Goal: Obtain resource: Download file/media

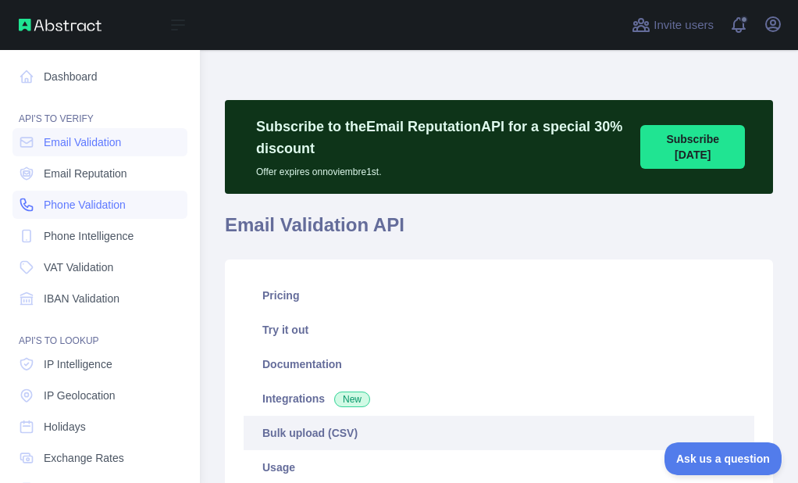
click at [23, 200] on icon at bounding box center [27, 205] width 16 height 16
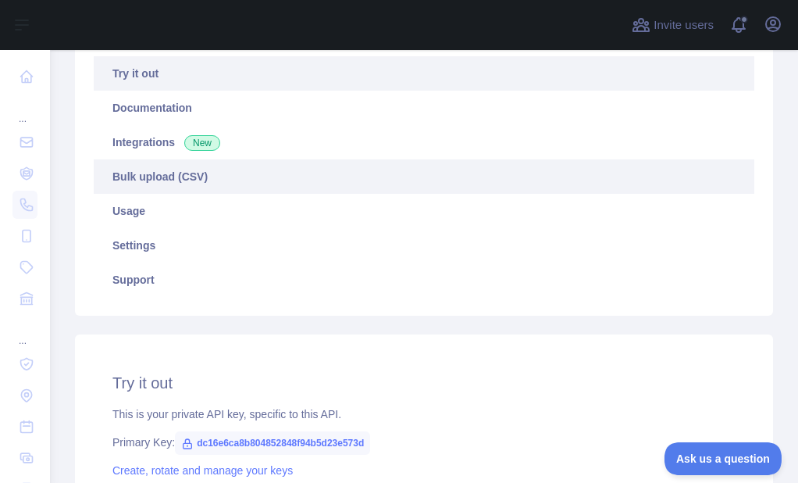
click at [187, 180] on link "Bulk upload (CSV)" at bounding box center [424, 176] width 661 height 34
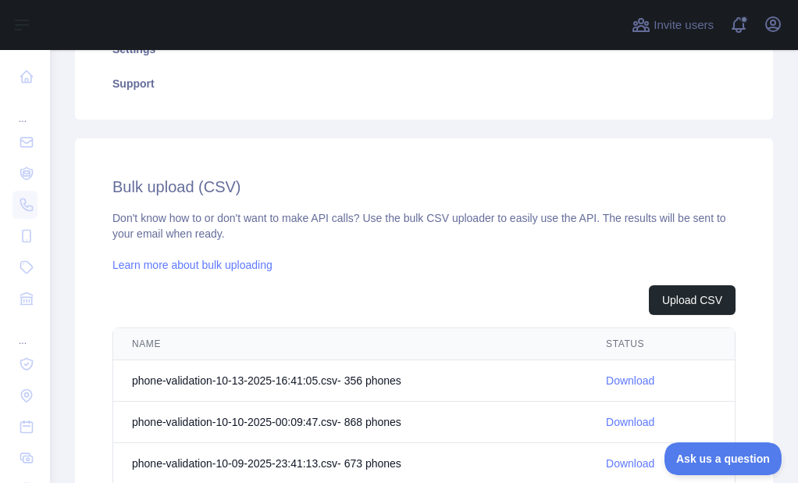
scroll to position [468, 0]
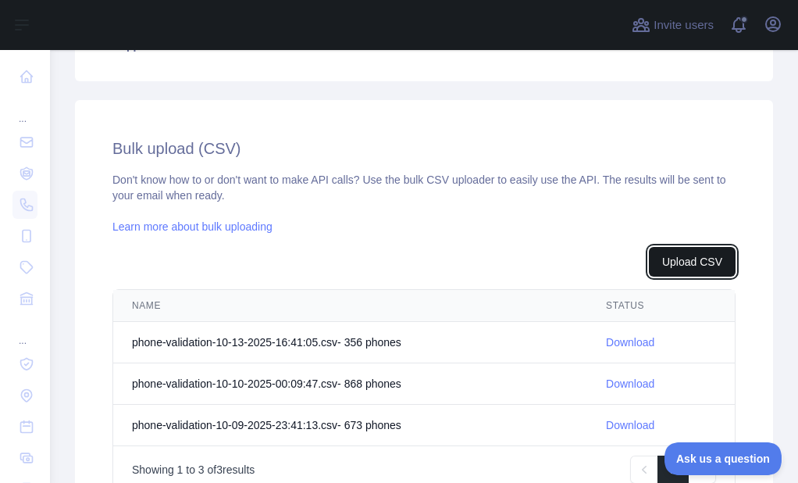
click at [649, 262] on button "Upload CSV" at bounding box center [692, 262] width 87 height 30
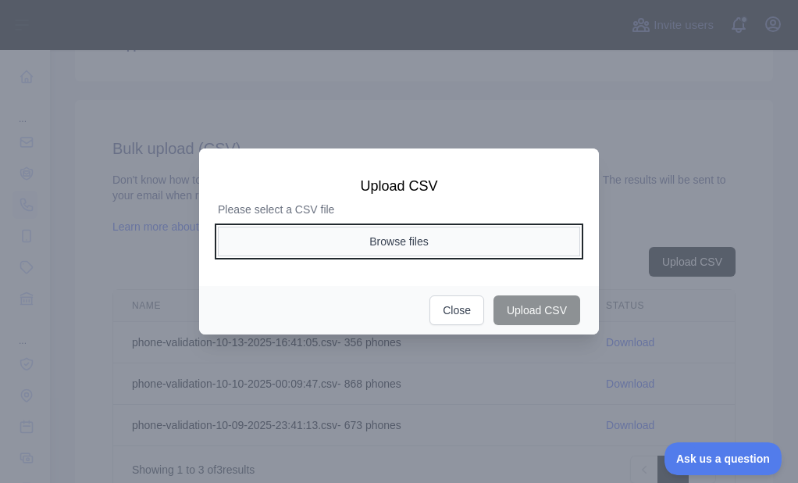
click at [244, 226] on button "Browse files" at bounding box center [399, 241] width 362 height 30
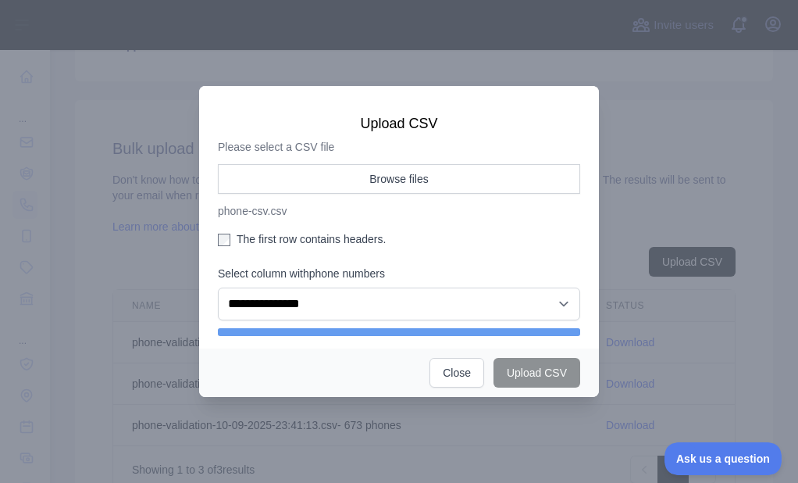
click at [262, 238] on label "The first row contains headers." at bounding box center [399, 239] width 362 height 16
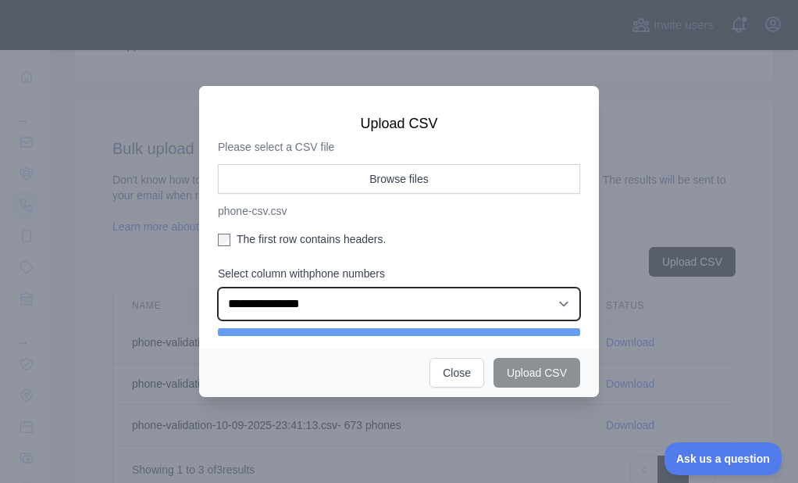
click at [324, 293] on select "**********" at bounding box center [399, 303] width 362 height 33
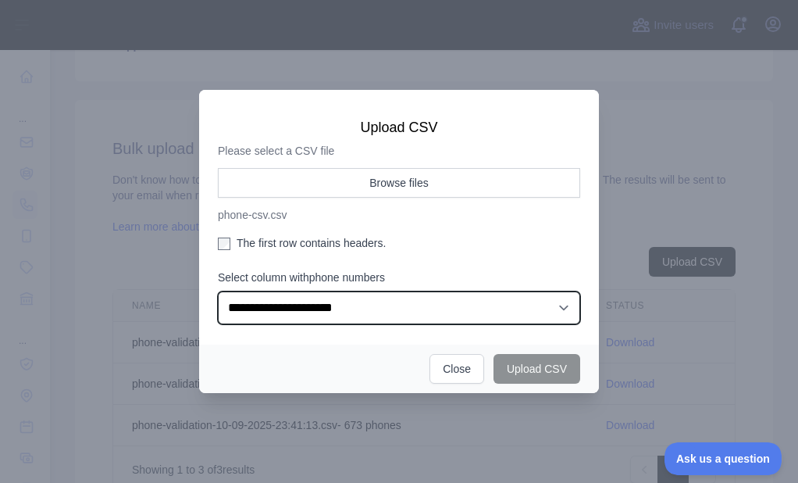
click at [218, 291] on select "**********" at bounding box center [399, 307] width 362 height 33
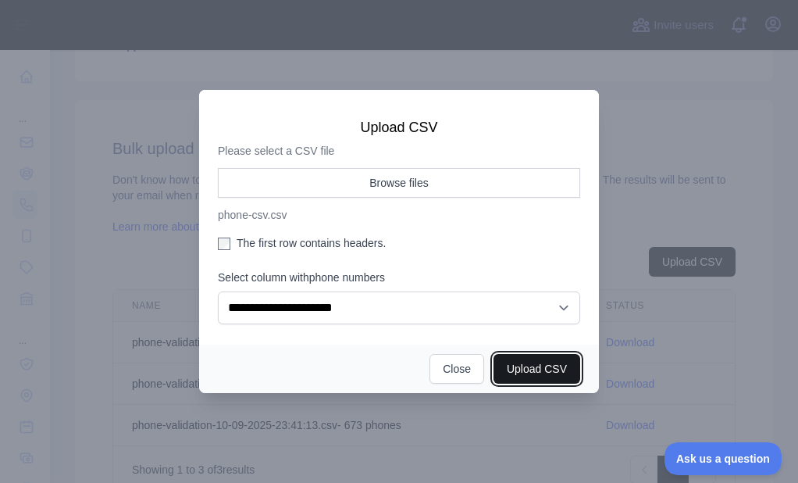
click at [547, 365] on button "Upload CSV" at bounding box center [536, 369] width 87 height 30
select select "**"
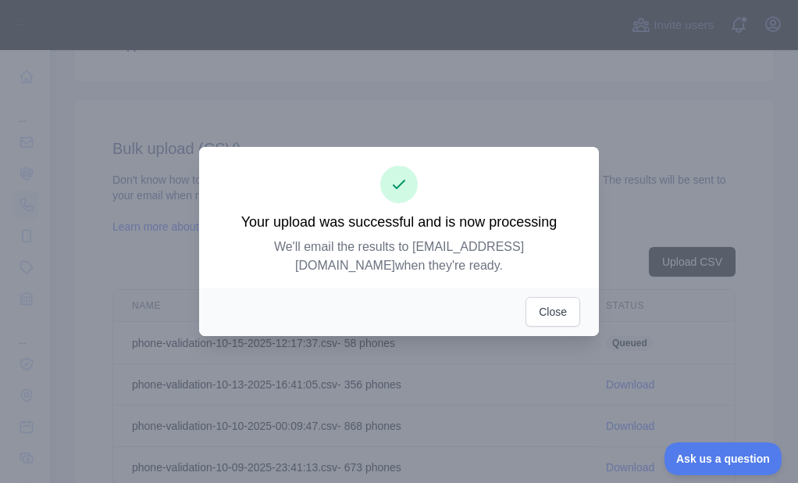
click at [558, 287] on div "Close" at bounding box center [399, 311] width 400 height 48
click at [554, 301] on button "Close" at bounding box center [552, 312] width 55 height 30
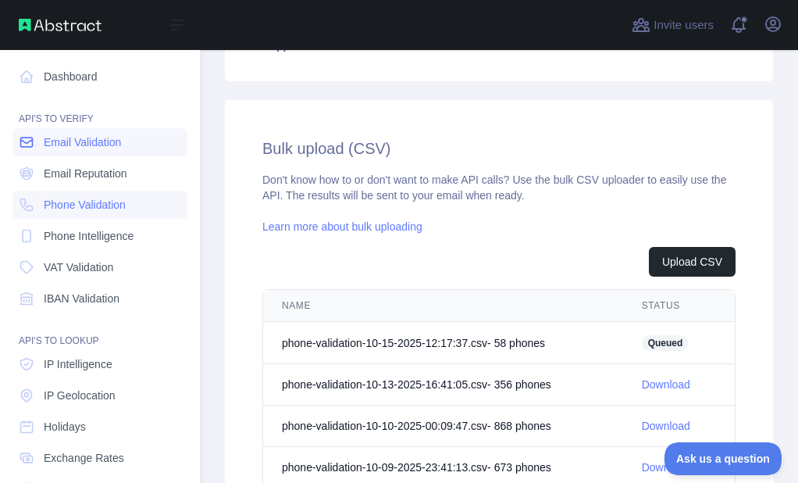
click at [31, 149] on icon at bounding box center [27, 142] width 16 height 16
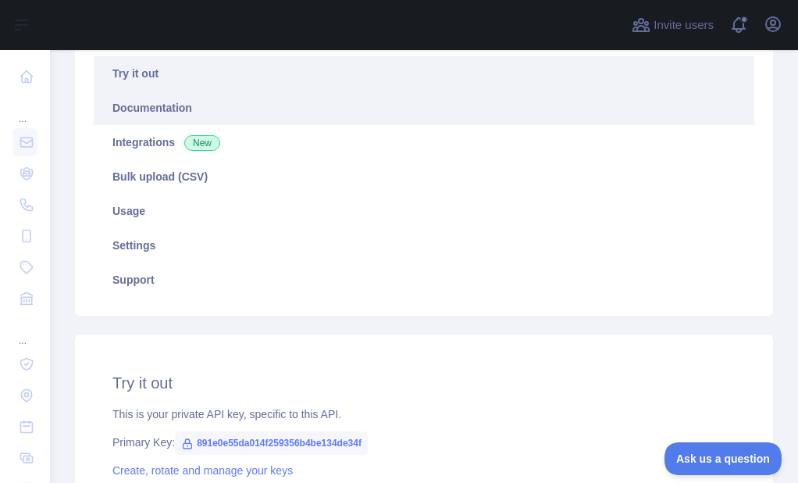
scroll to position [156, 0]
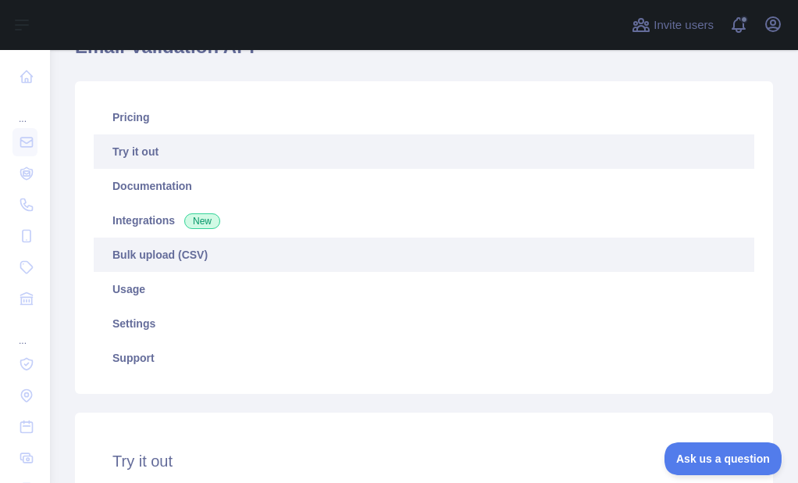
click at [155, 248] on link "Bulk upload (CSV)" at bounding box center [424, 254] width 661 height 34
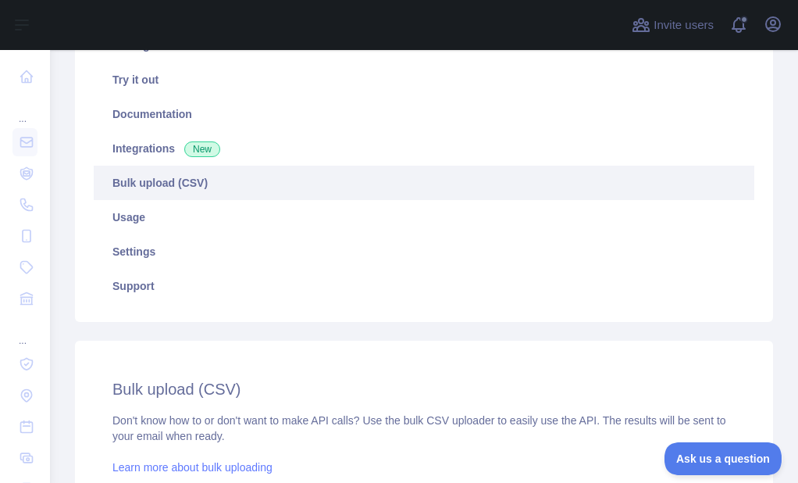
scroll to position [547, 0]
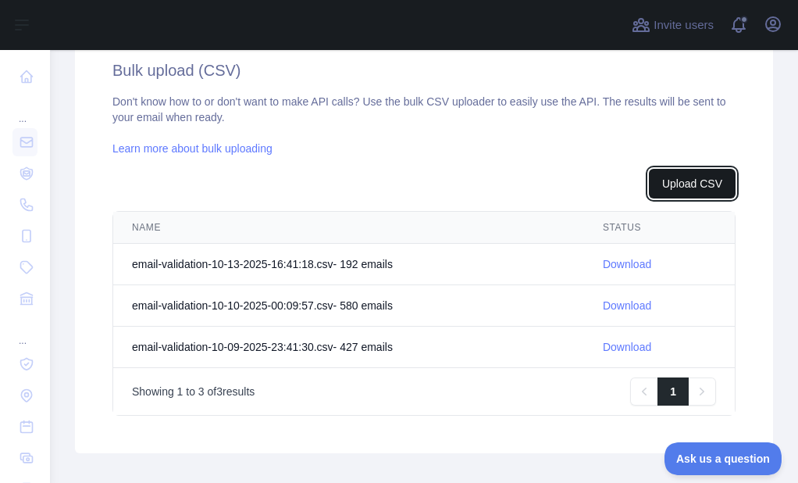
click at [661, 173] on button "Upload CSV" at bounding box center [692, 184] width 87 height 30
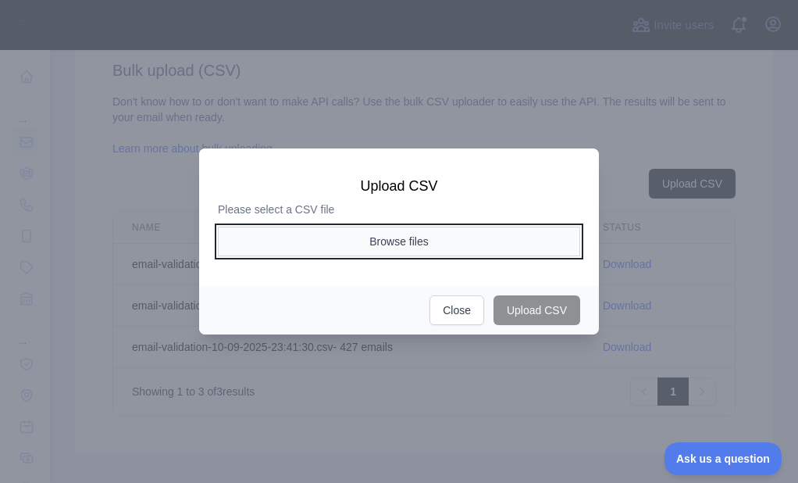
click at [357, 237] on button "Browse files" at bounding box center [399, 241] width 362 height 30
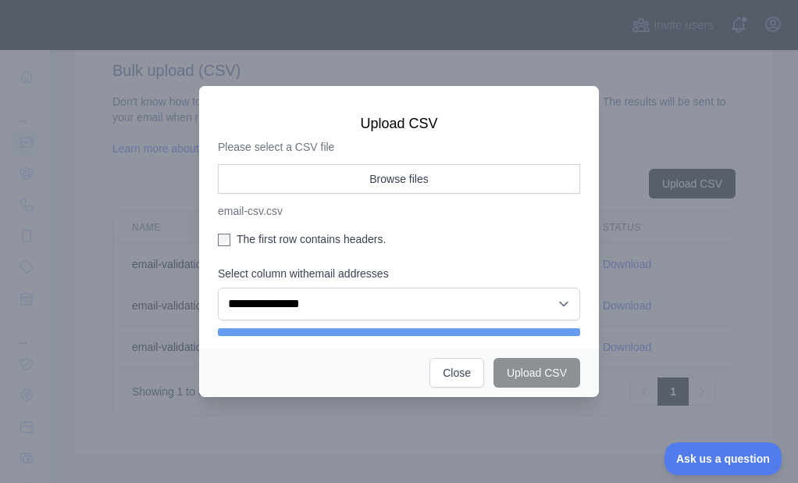
click at [252, 239] on label "The first row contains headers." at bounding box center [399, 239] width 362 height 16
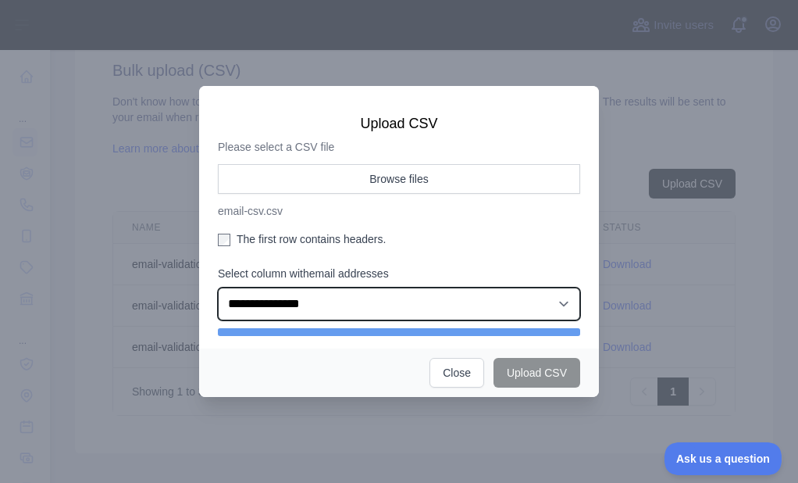
click at [320, 295] on select "**********" at bounding box center [399, 303] width 362 height 33
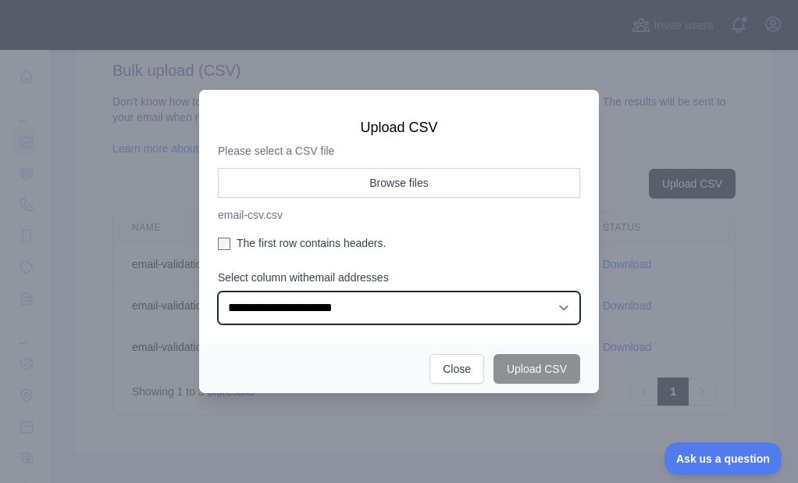
click at [218, 291] on select "**********" at bounding box center [399, 307] width 362 height 33
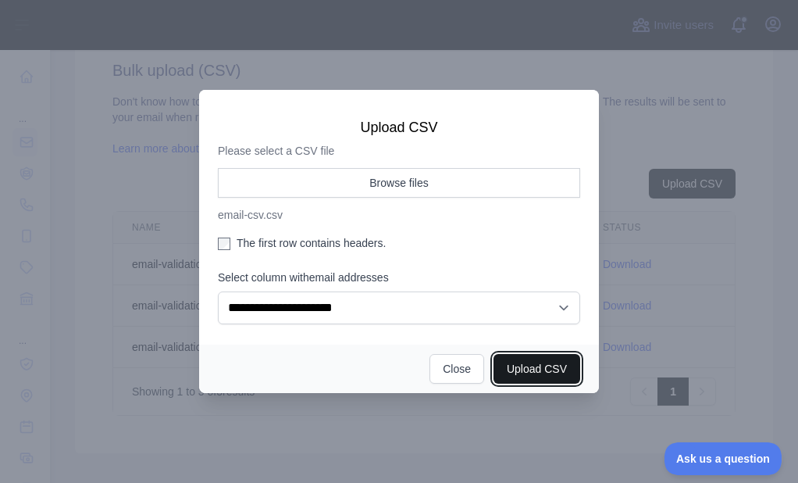
click at [550, 367] on button "Upload CSV" at bounding box center [536, 369] width 87 height 30
select select "**"
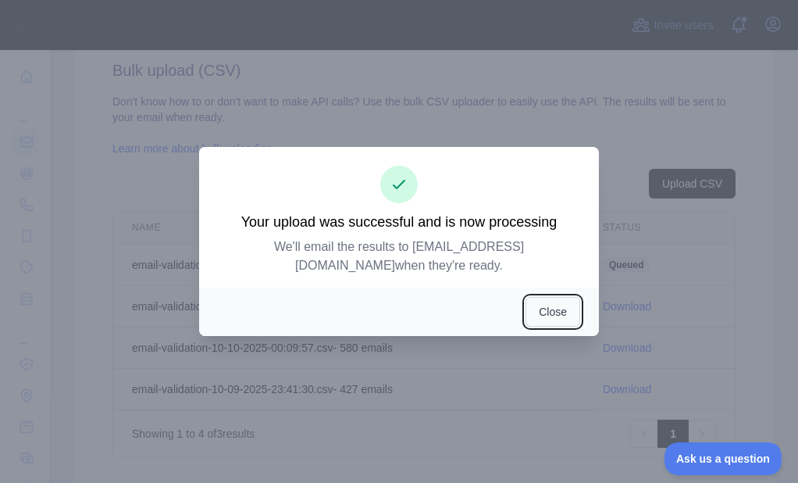
click at [554, 297] on button "Close" at bounding box center [552, 312] width 55 height 30
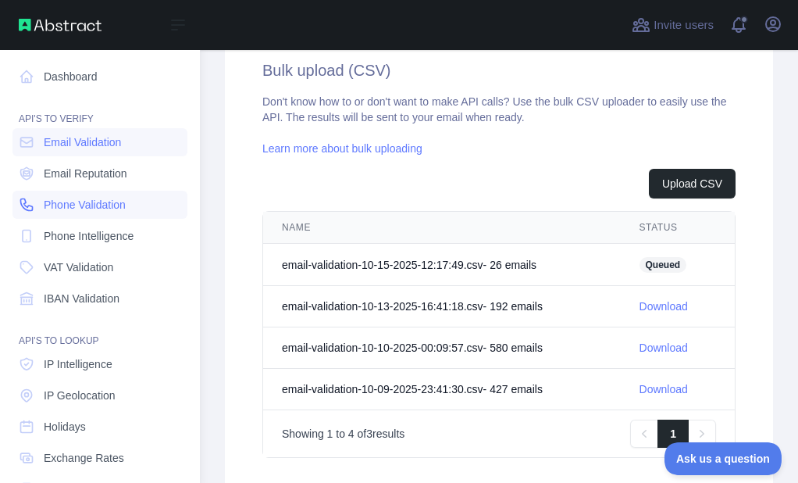
click at [31, 202] on icon at bounding box center [27, 205] width 16 height 16
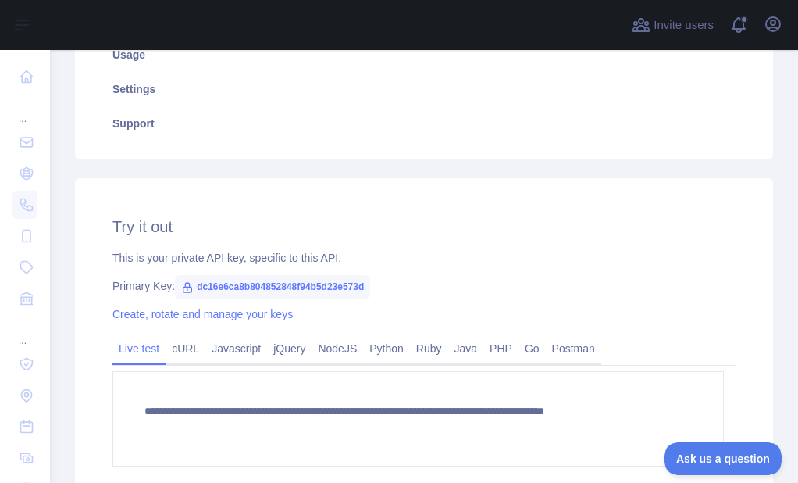
scroll to position [234, 0]
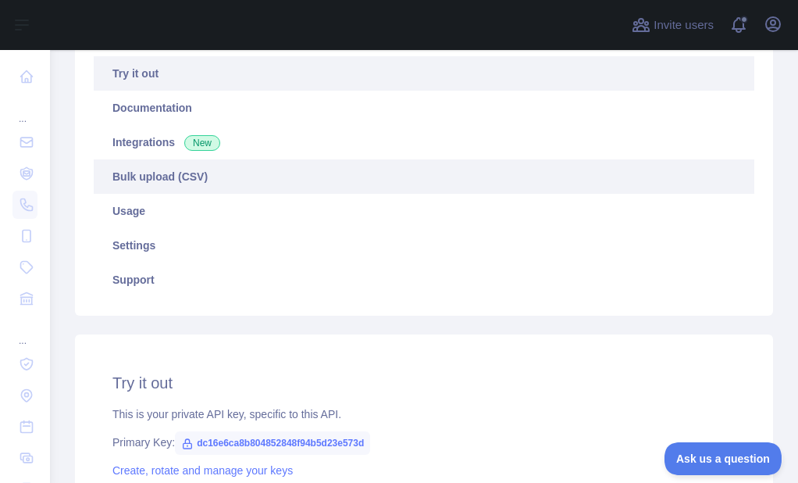
click at [191, 181] on link "Bulk upload (CSV)" at bounding box center [424, 176] width 661 height 34
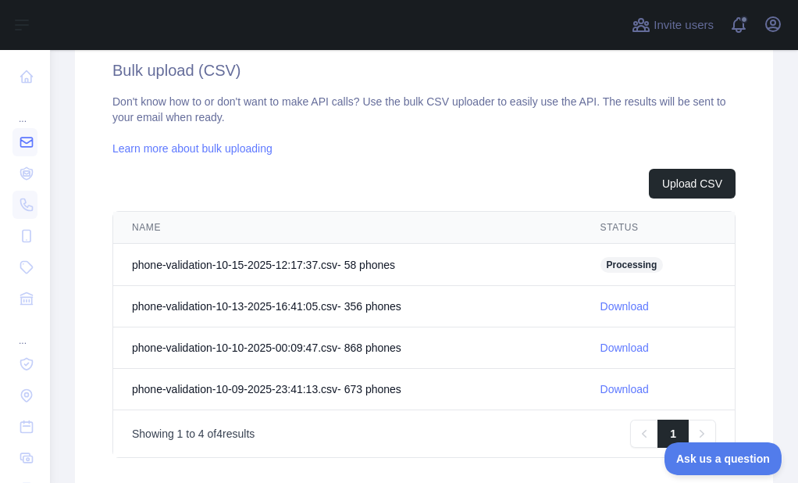
scroll to position [568, 0]
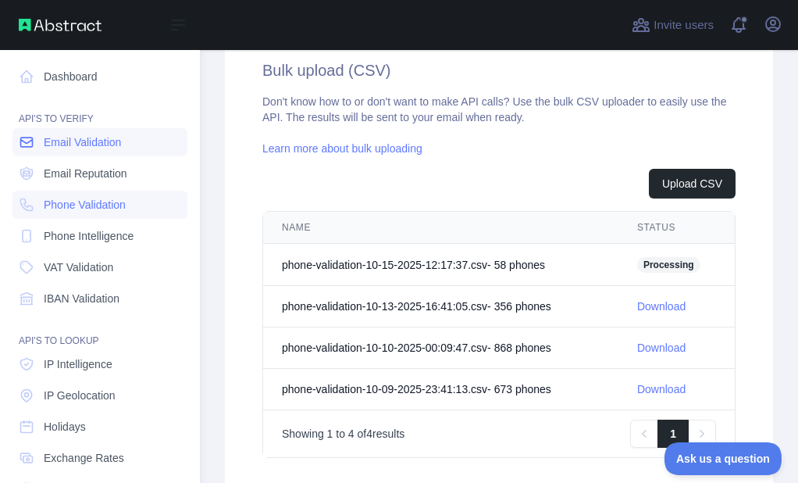
click at [26, 151] on link "Email Validation" at bounding box center [99, 142] width 175 height 28
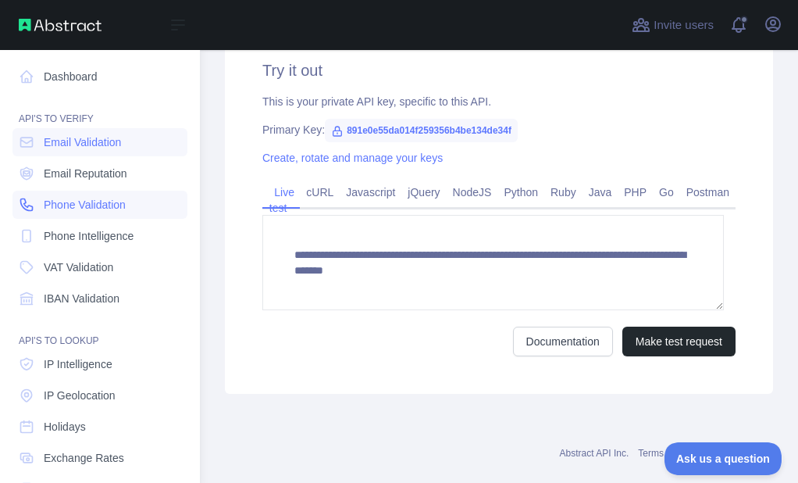
click at [41, 212] on link "Phone Validation" at bounding box center [99, 205] width 175 height 28
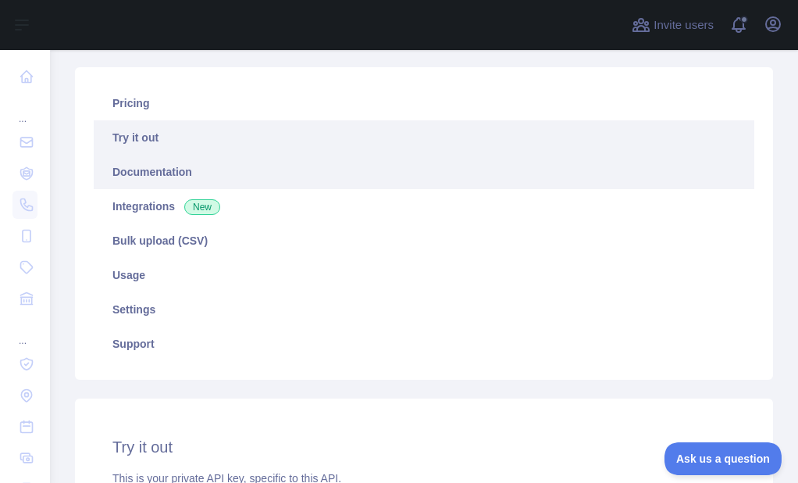
scroll to position [156, 0]
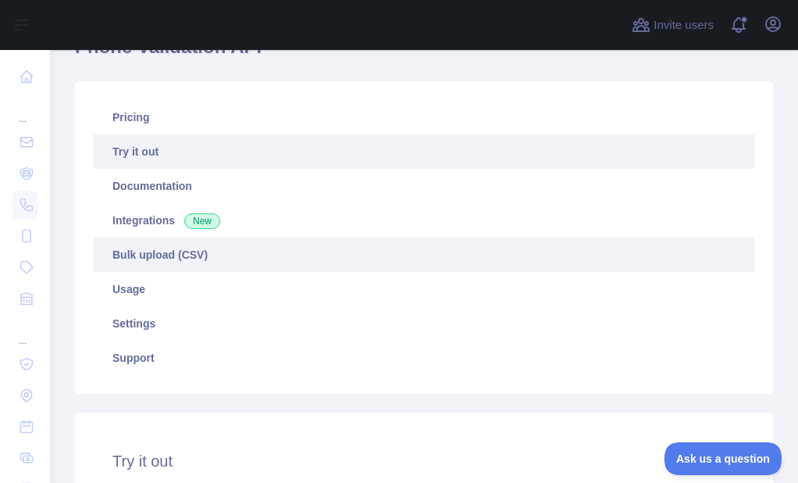
click at [162, 257] on link "Bulk upload (CSV)" at bounding box center [424, 254] width 661 height 34
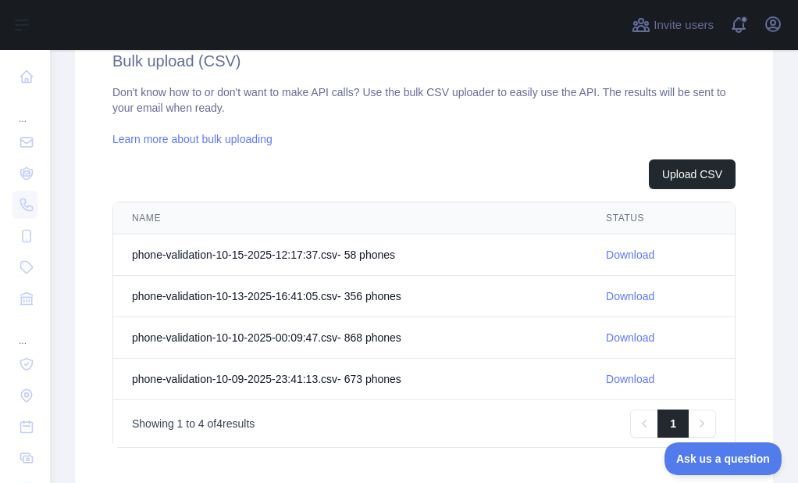
scroll to position [572, 0]
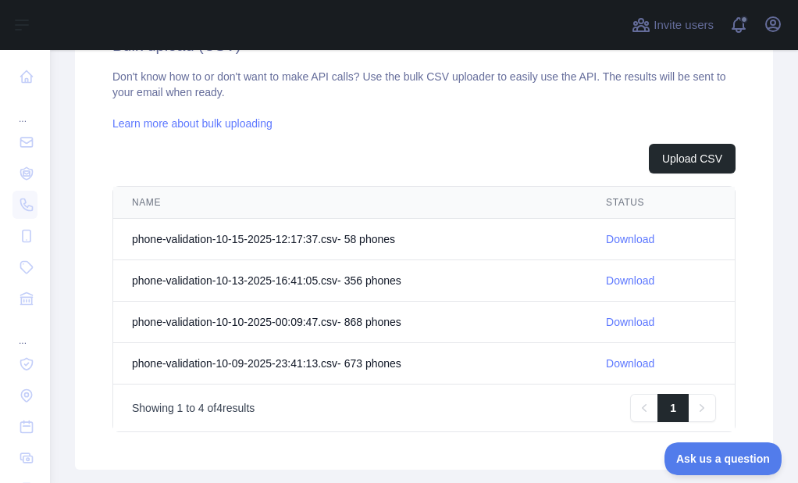
click at [628, 233] on link "Download" at bounding box center [630, 239] width 48 height 12
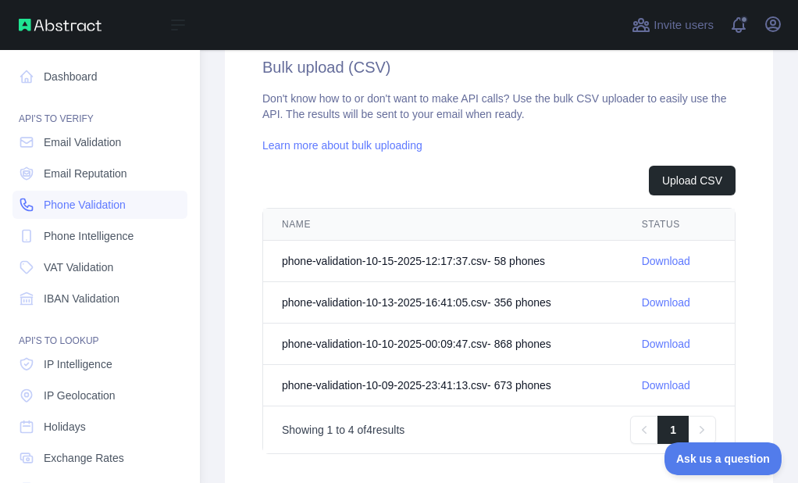
scroll to position [593, 0]
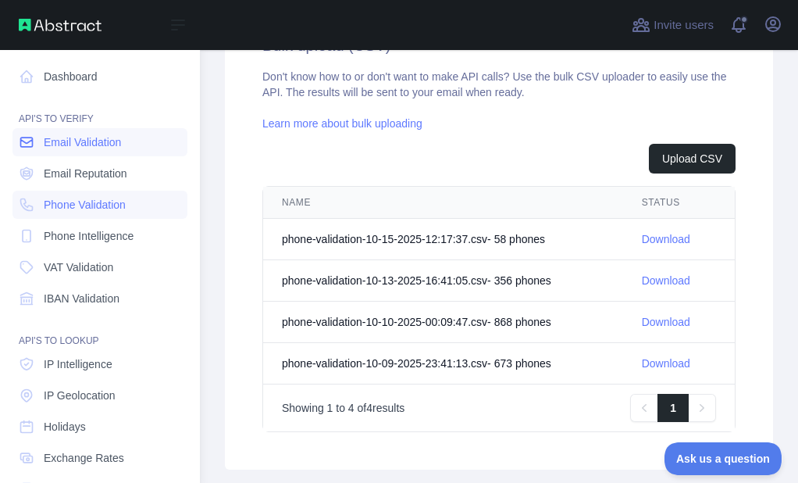
click at [49, 143] on span "Email Validation" at bounding box center [82, 142] width 77 height 16
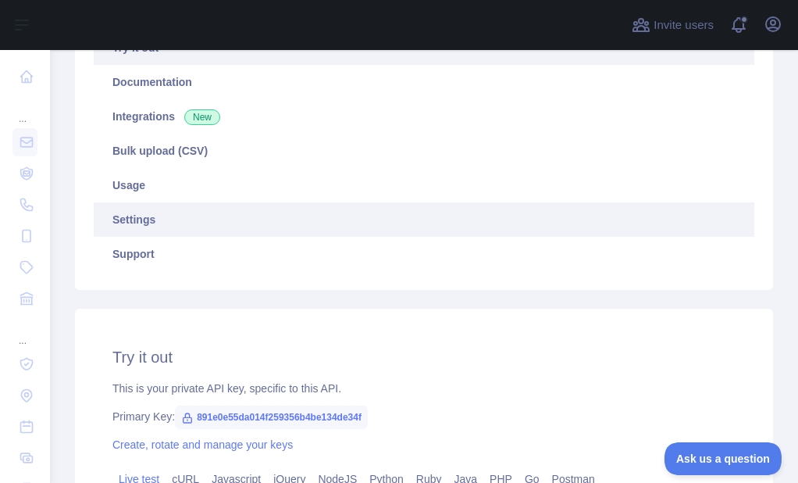
scroll to position [259, 0]
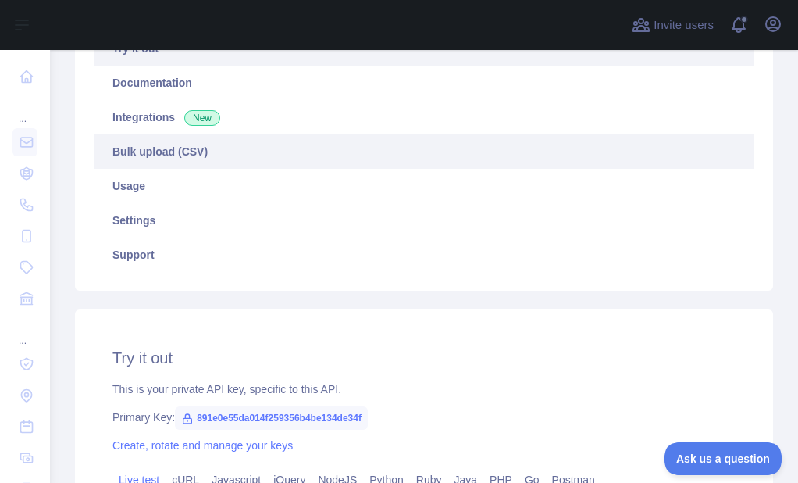
click at [208, 164] on link "Bulk upload (CSV)" at bounding box center [424, 151] width 661 height 34
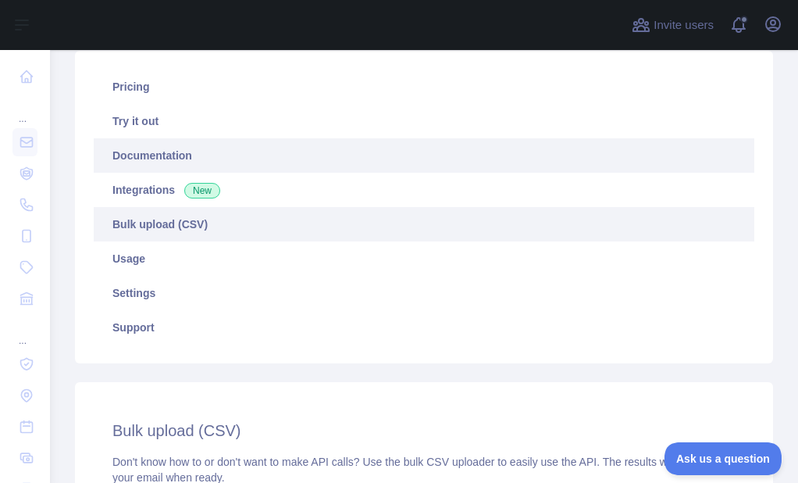
scroll to position [181, 0]
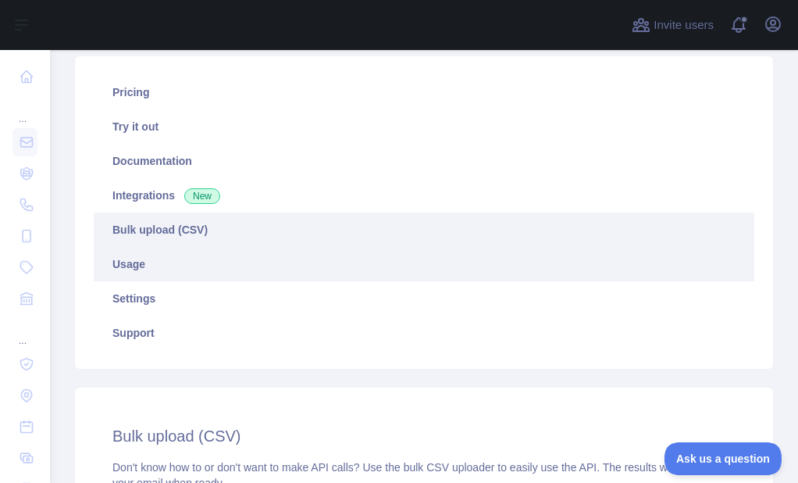
click at [141, 258] on link "Usage" at bounding box center [424, 264] width 661 height 34
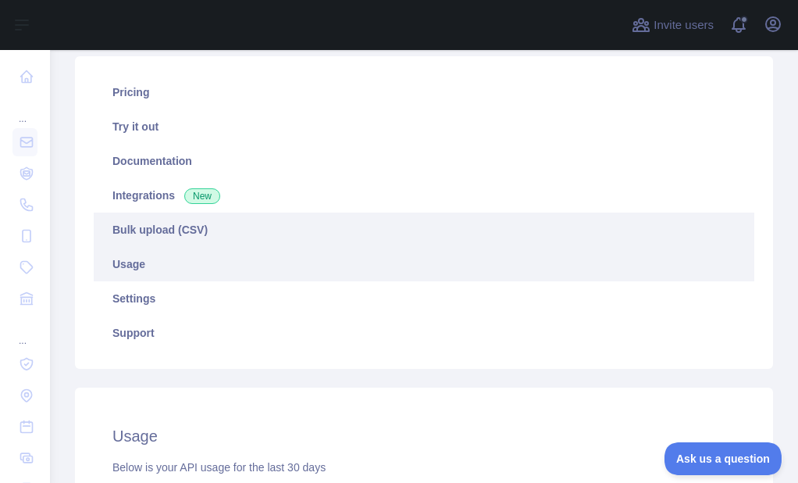
scroll to position [433, 736]
click at [180, 229] on link "Bulk upload (CSV)" at bounding box center [424, 229] width 661 height 34
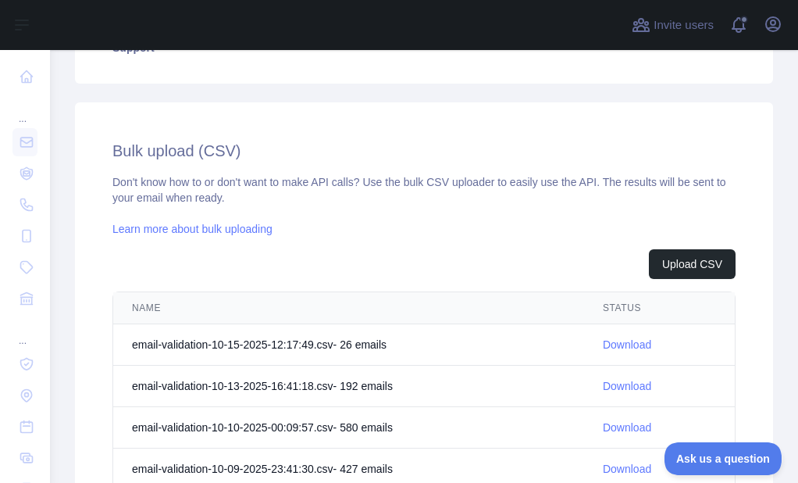
scroll to position [493, 0]
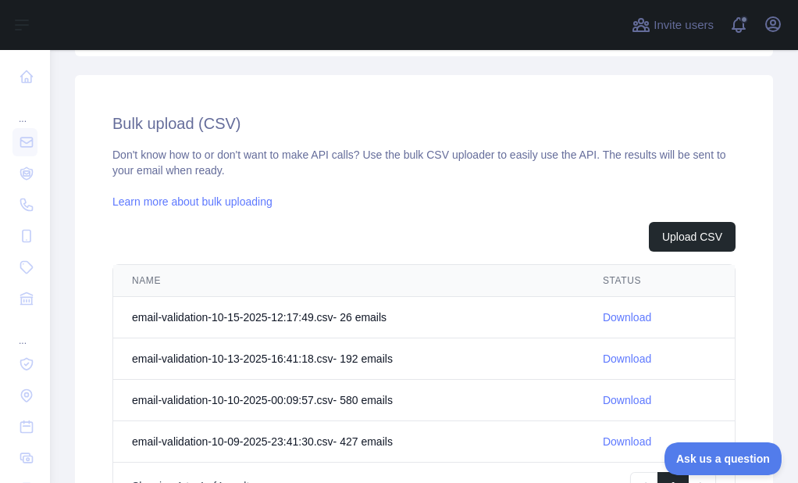
click at [603, 313] on link "Download" at bounding box center [627, 317] width 48 height 12
